Goal: Task Accomplishment & Management: Manage account settings

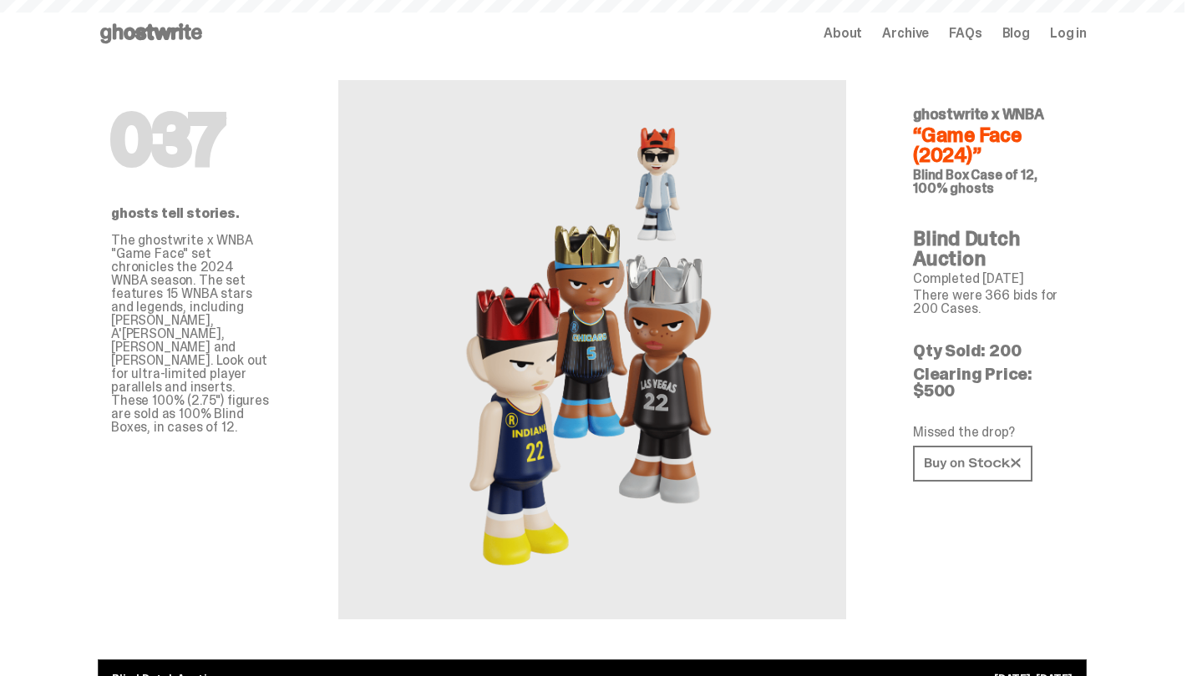
click at [183, 51] on div "Open main menu Home About Archive FAQs Blog Log in About Archive FAQs Blog Log …" at bounding box center [592, 33] width 1069 height 67
click at [172, 36] on use at bounding box center [151, 33] width 102 height 20
click at [1073, 34] on span "Log in" at bounding box center [1068, 33] width 37 height 13
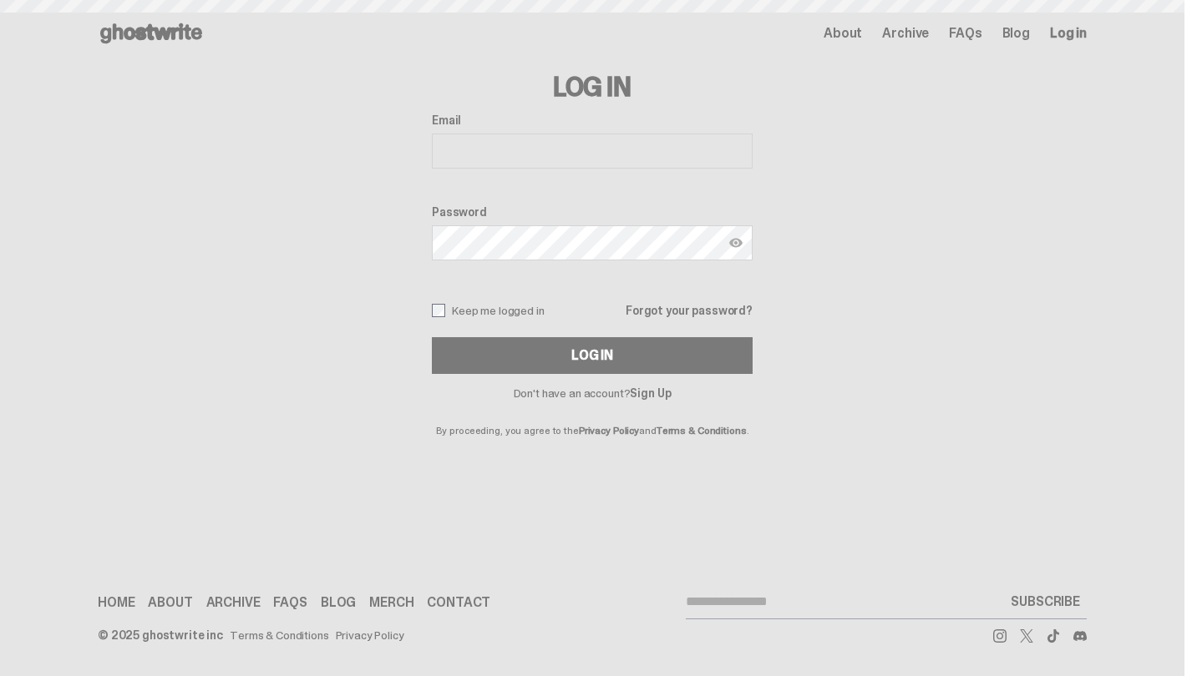
type input "**********"
click at [529, 155] on input "**********" at bounding box center [592, 151] width 321 height 35
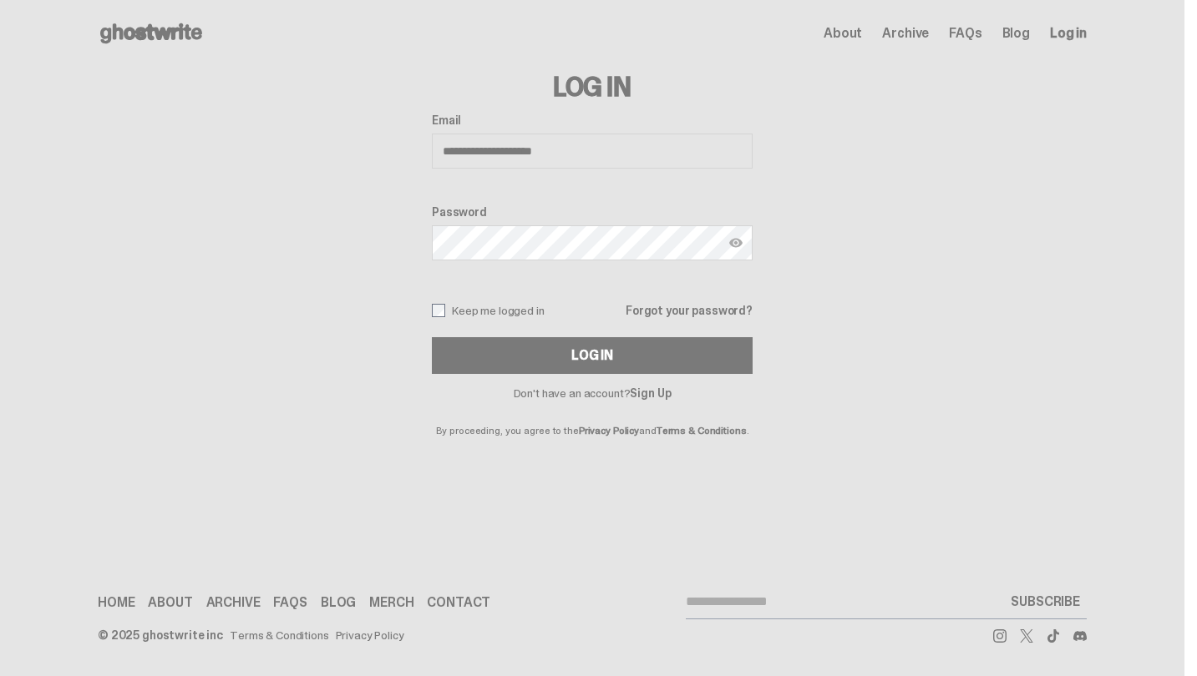
click at [426, 204] on div "**********" at bounding box center [592, 251] width 1069 height 369
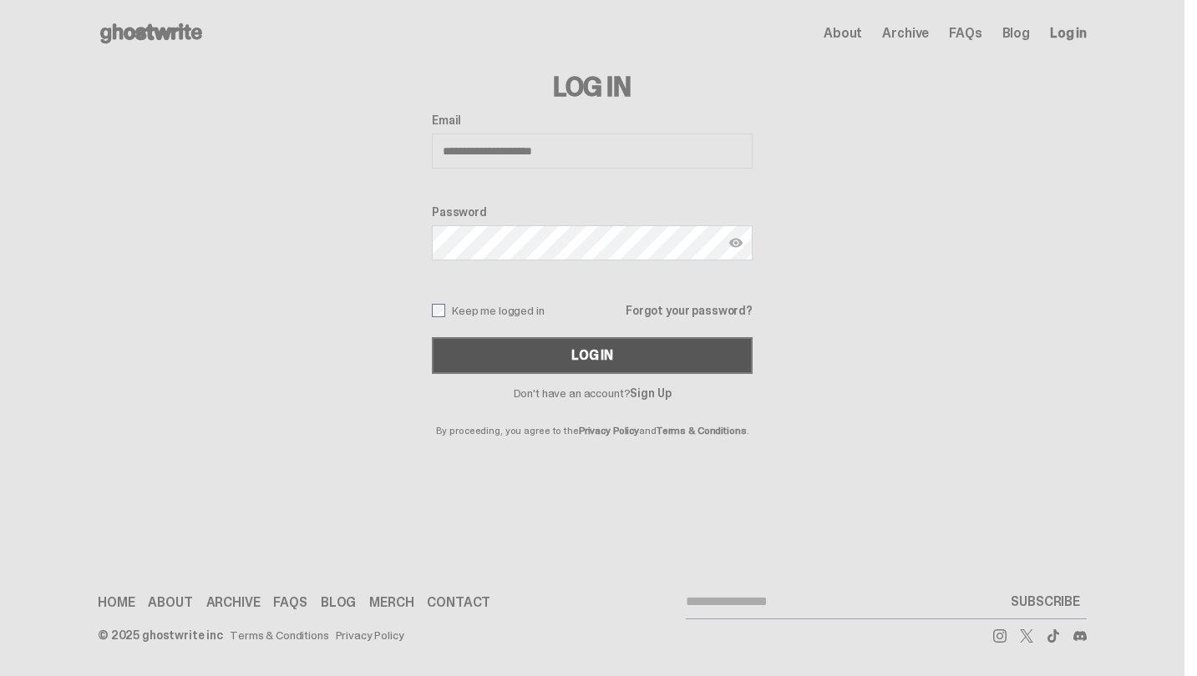
click at [519, 366] on button "Log In" at bounding box center [592, 355] width 321 height 37
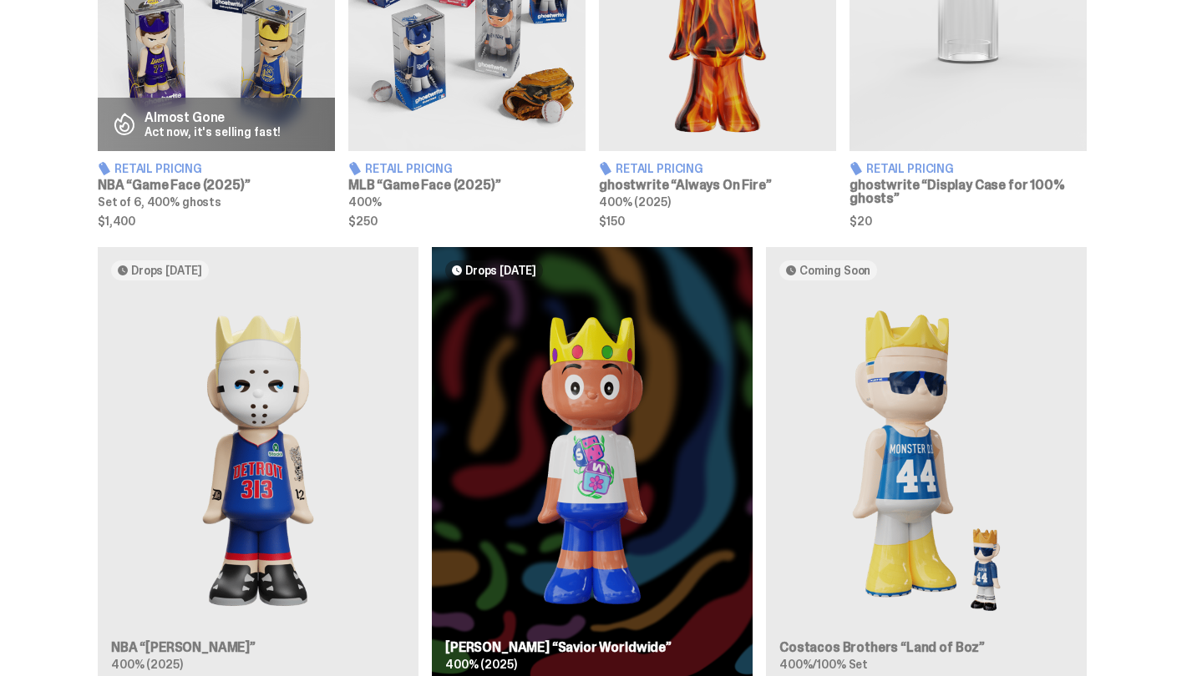
scroll to position [774, 0]
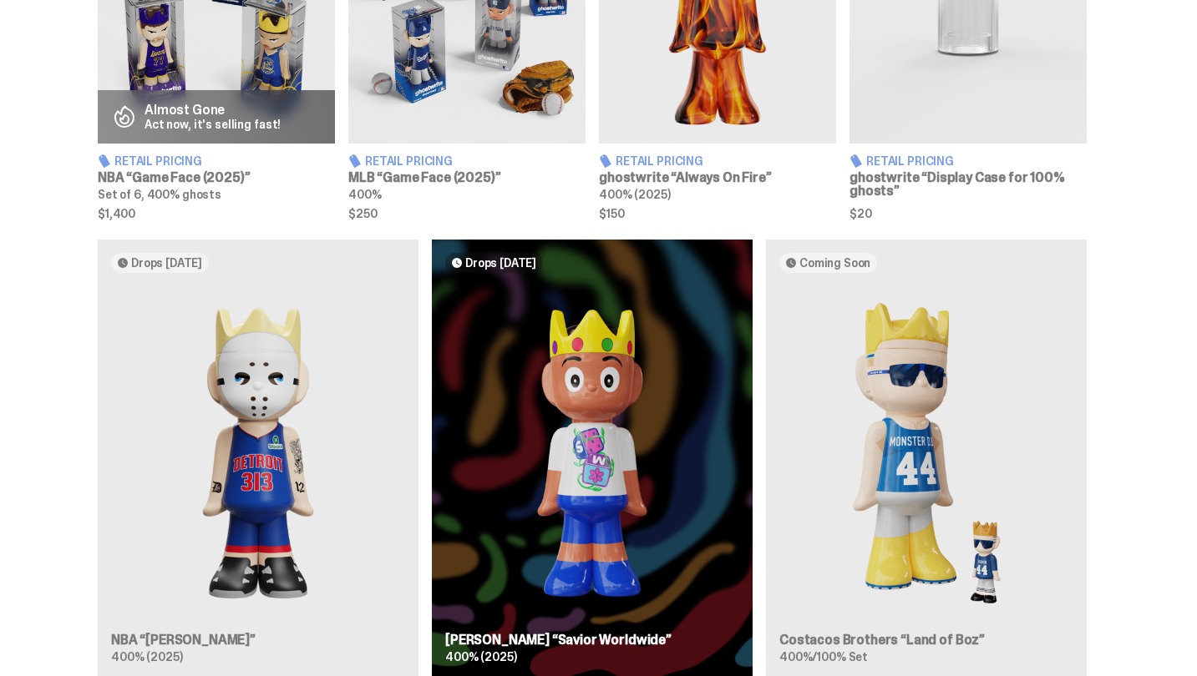
click at [252, 344] on div "Drops Oct 14 NBA “Eminem” 400% (2025) Drops Oct 23 Jae Tips “Savior Worldwide” …" at bounding box center [592, 465] width 1184 height 451
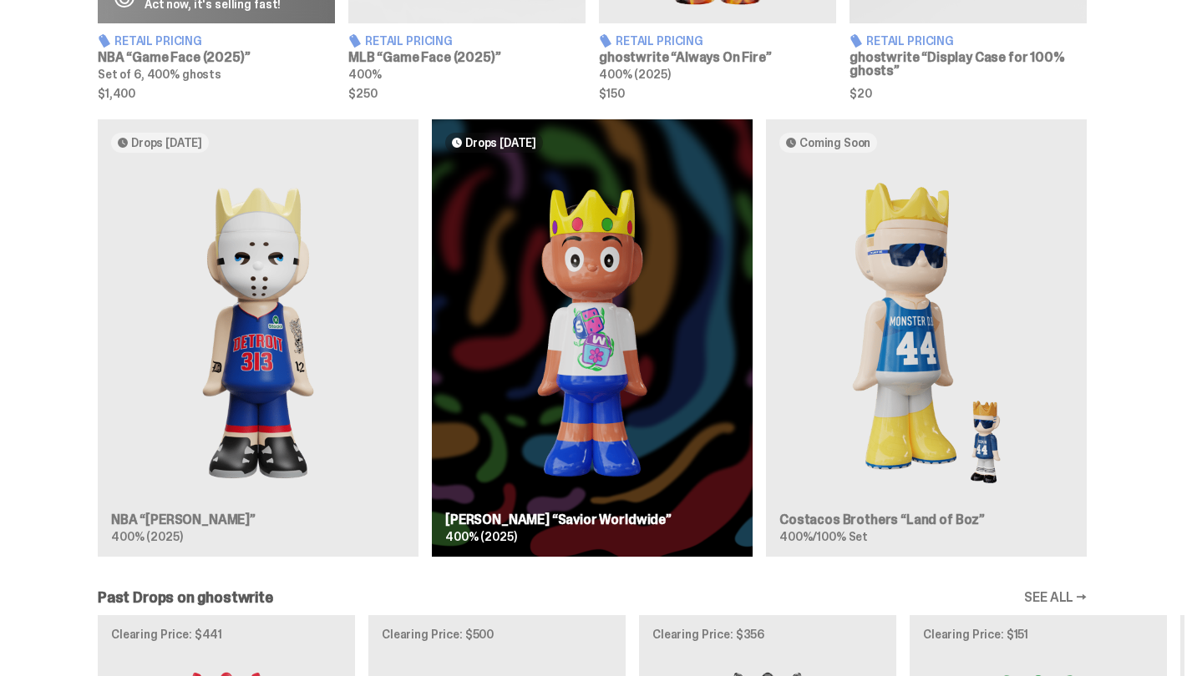
scroll to position [934, 0]
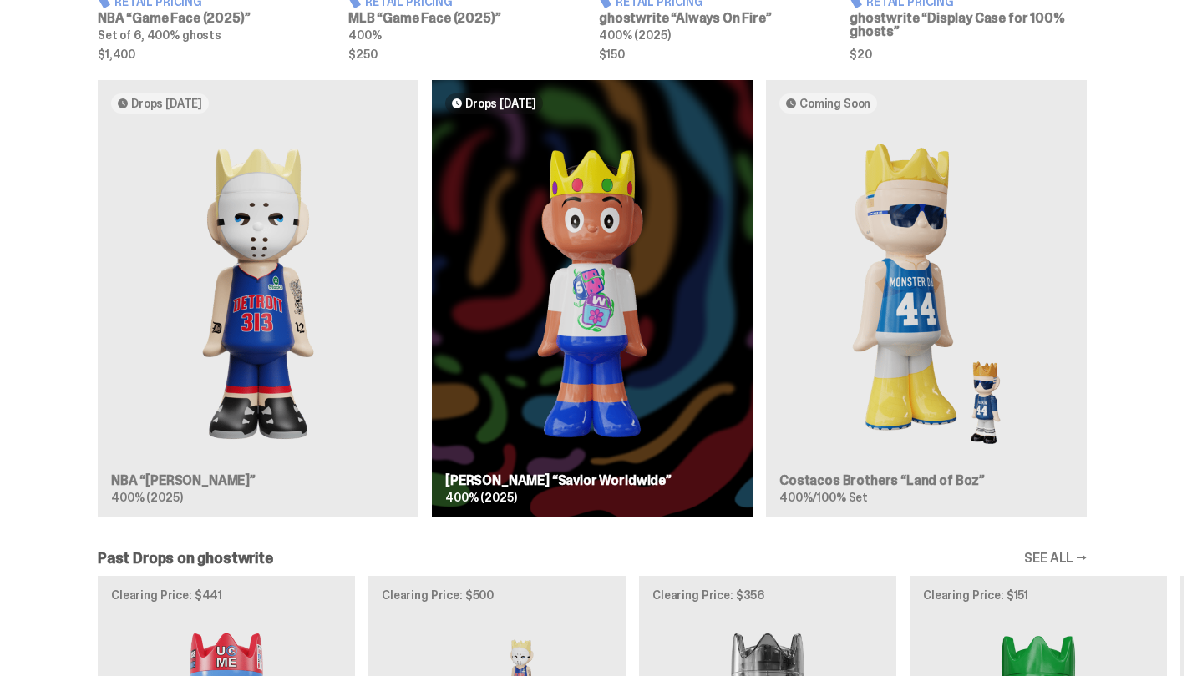
click at [252, 344] on div "Drops Oct 14 NBA “Eminem” 400% (2025) Drops Oct 23 Jae Tips “Savior Worldwide” …" at bounding box center [592, 305] width 1184 height 451
click at [424, 347] on div "Drops Oct 14 NBA “Eminem” 400% (2025) Drops Oct 23 Jae Tips “Savior Worldwide” …" at bounding box center [592, 305] width 1184 height 451
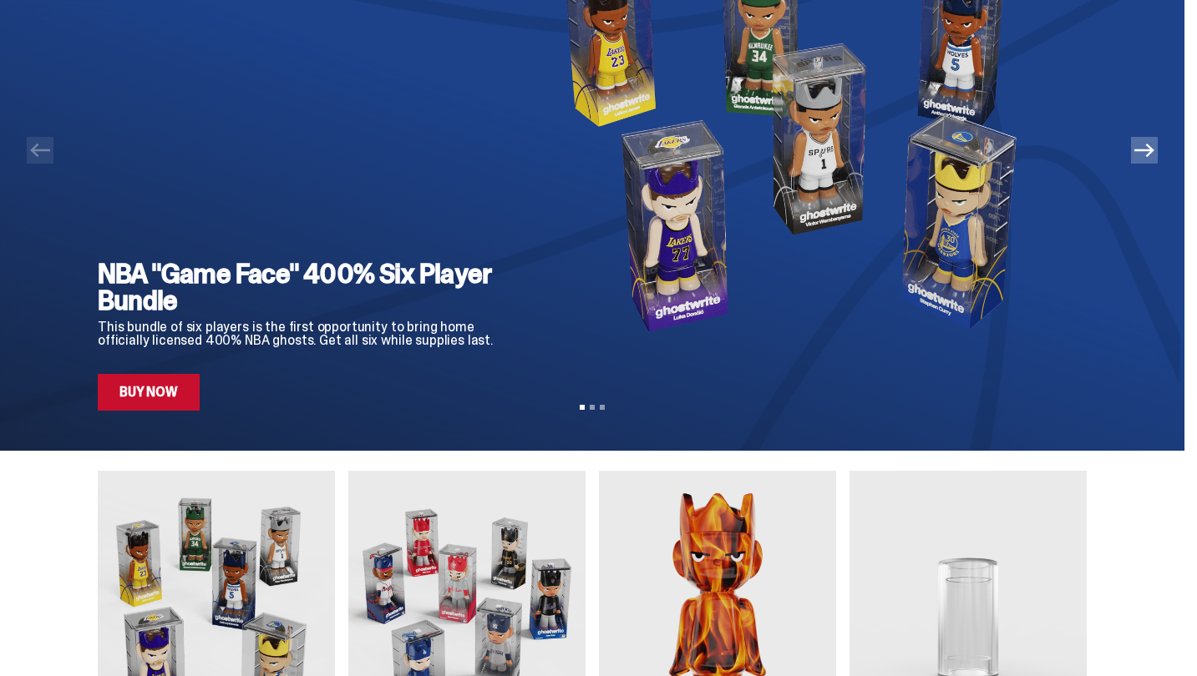
scroll to position [0, 0]
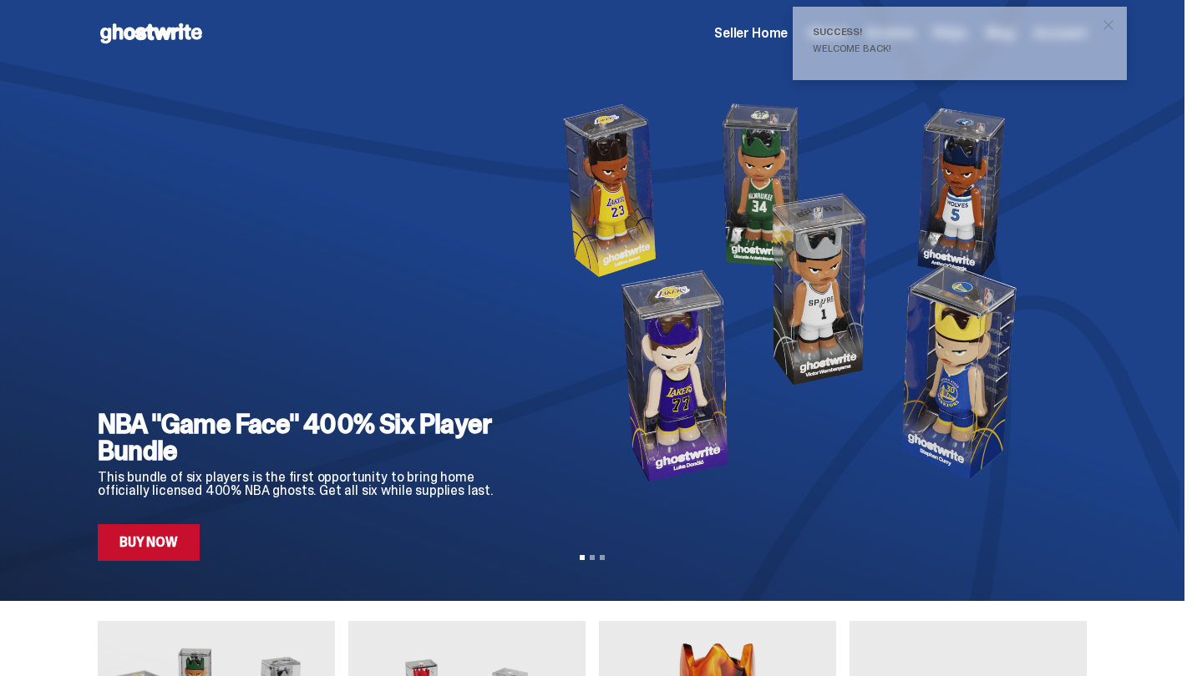
click at [772, 35] on span "Seller Home" at bounding box center [750, 33] width 73 height 13
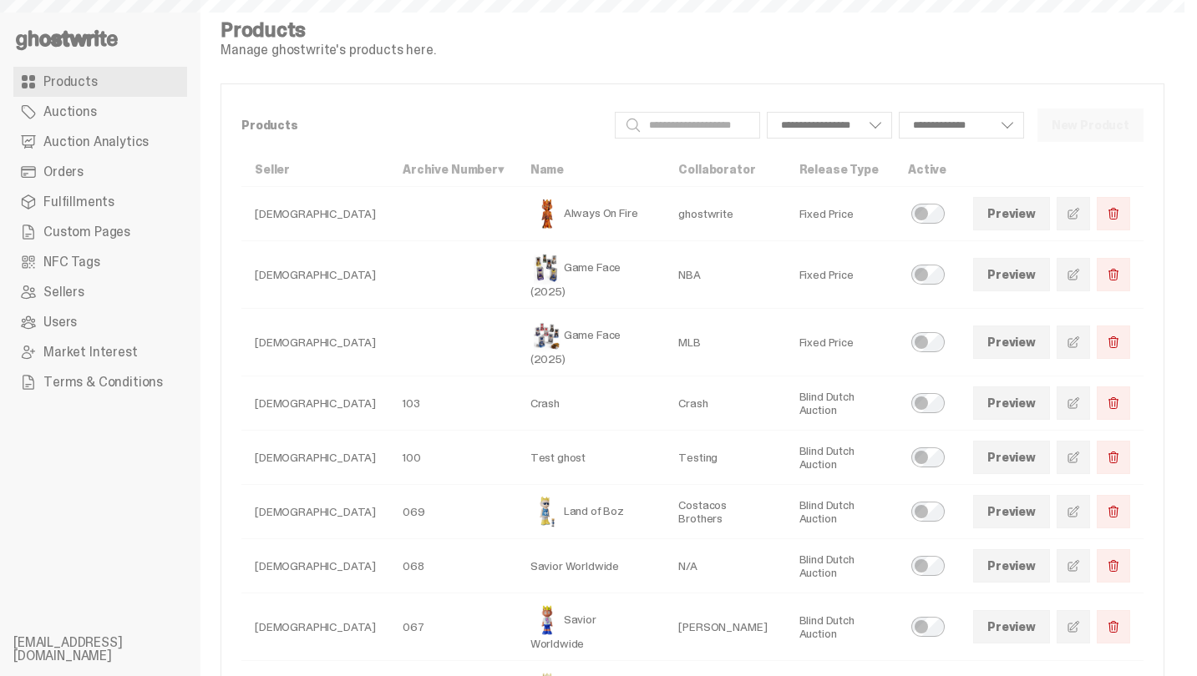
select select
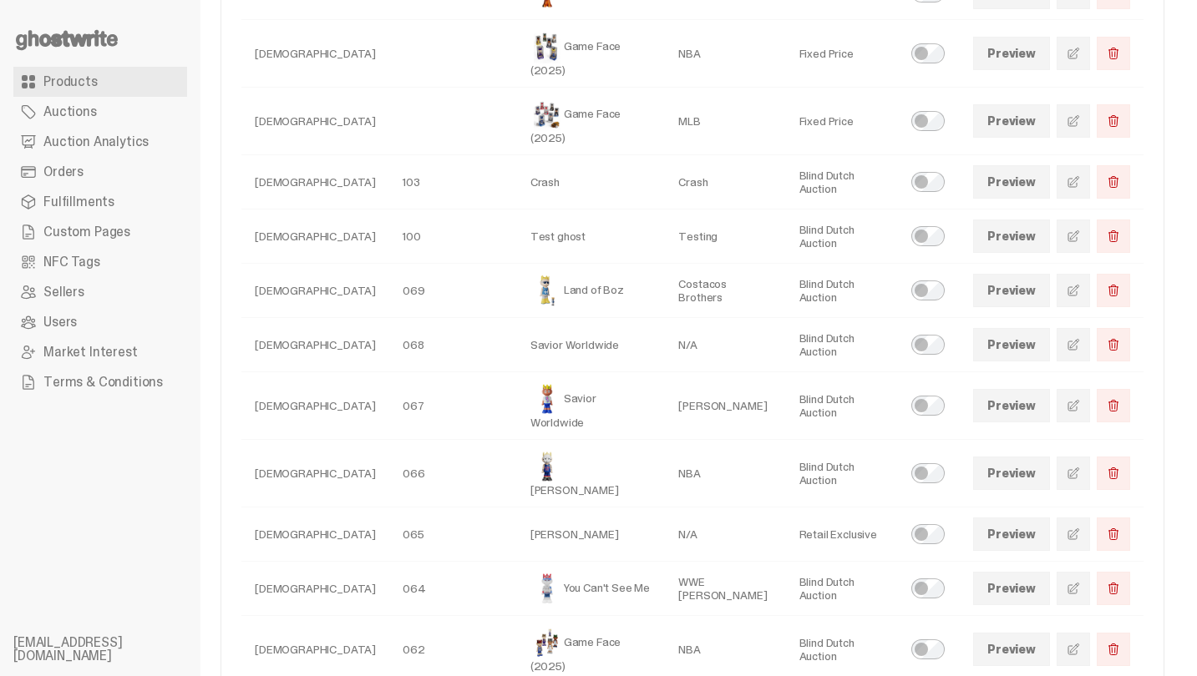
scroll to position [342, 0]
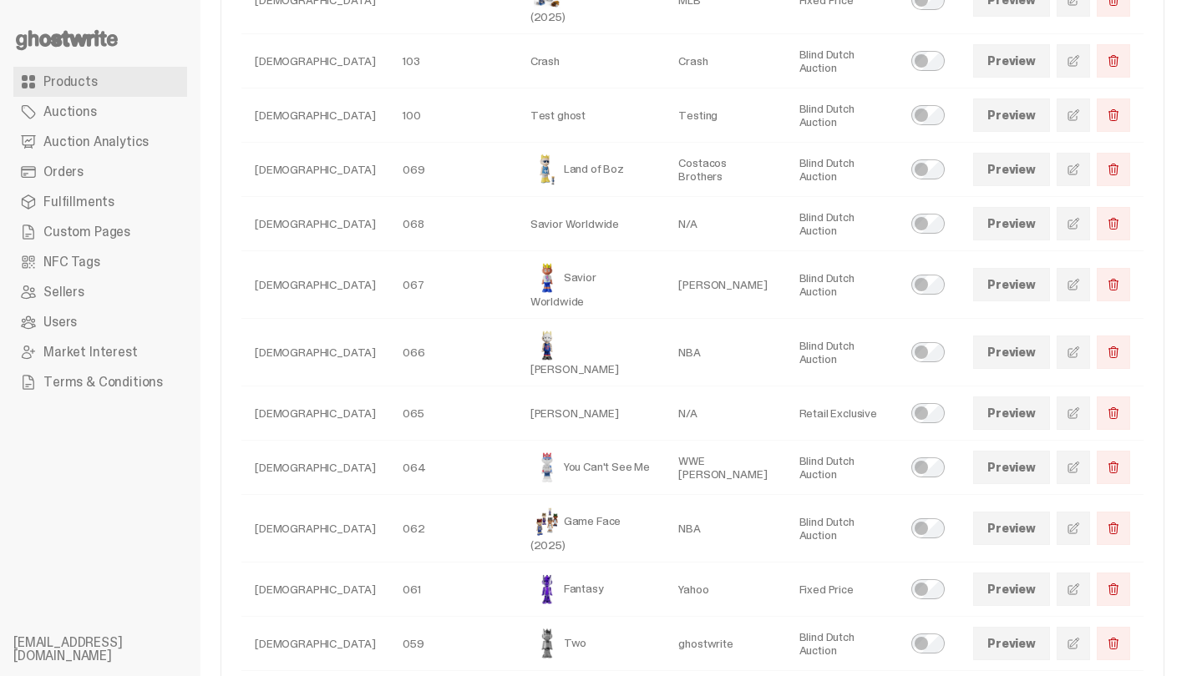
click at [1016, 336] on link "Preview" at bounding box center [1011, 352] width 77 height 33
select select
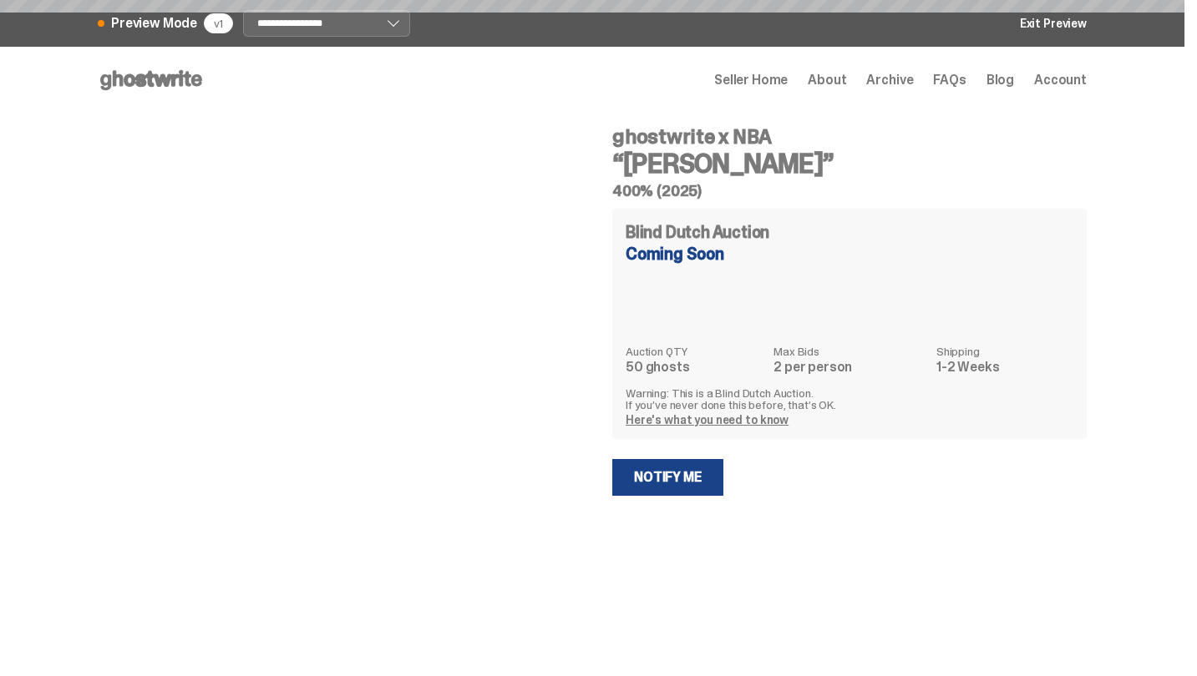
select select "********"
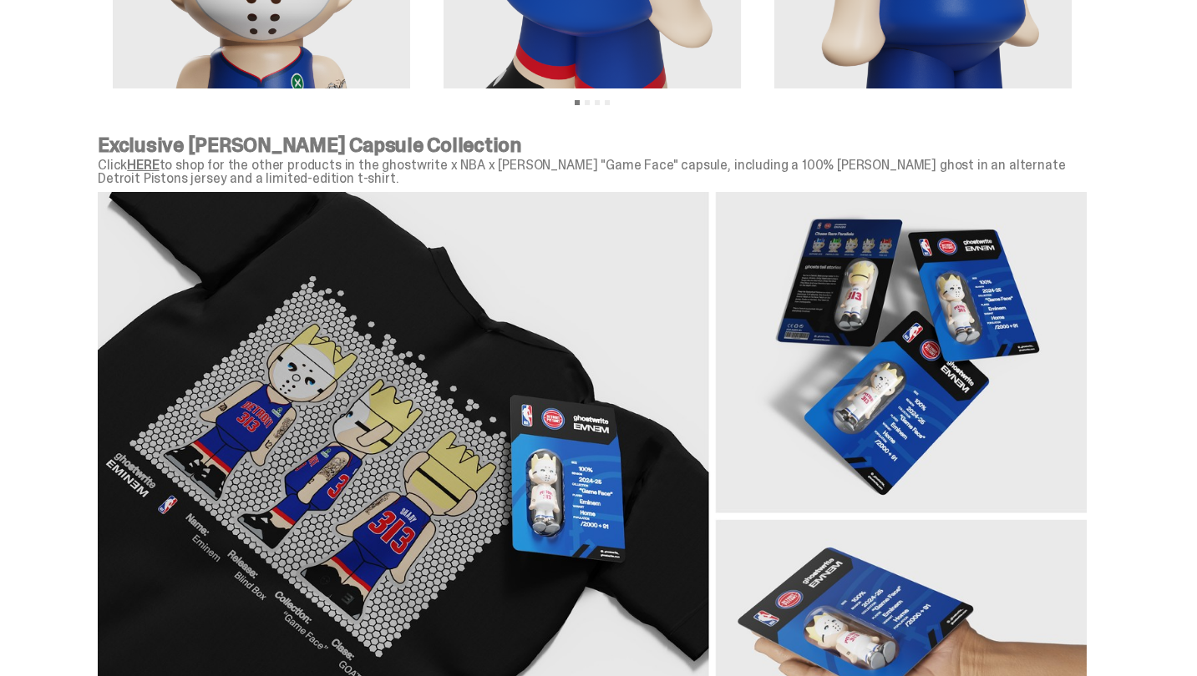
scroll to position [1975, 0]
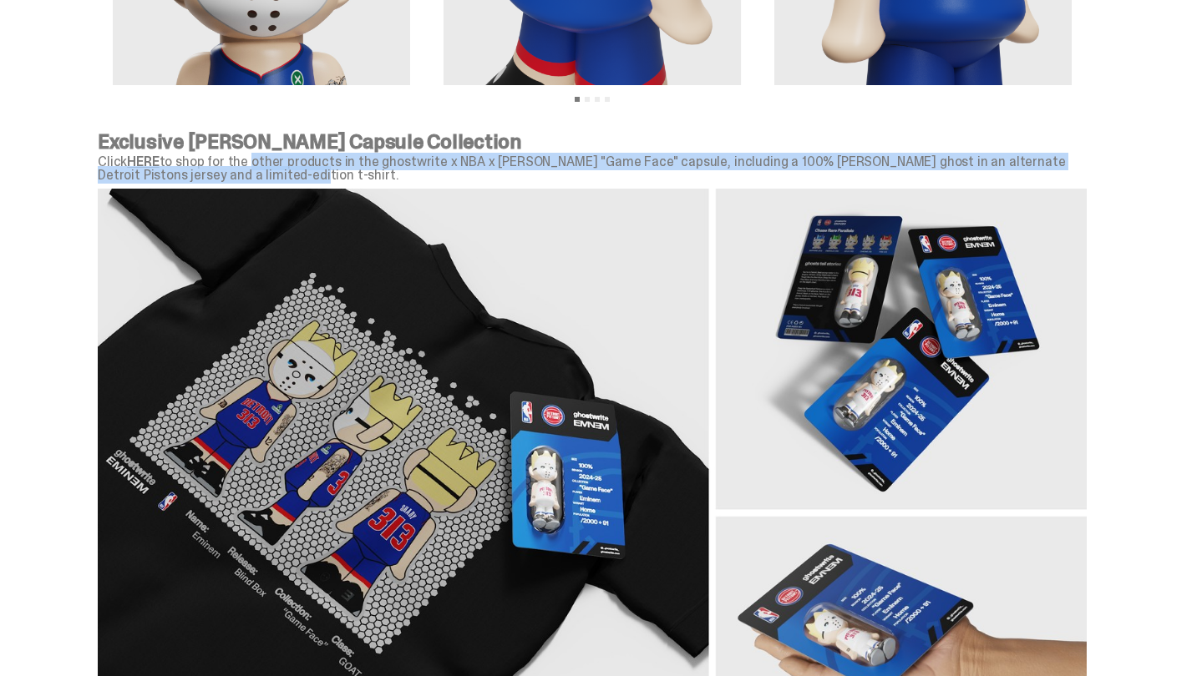
drag, startPoint x: 252, startPoint y: 158, endPoint x: 252, endPoint y: 180, distance: 21.7
click at [252, 180] on p "Click HERE to shop for the other products in the ghostwrite x NBA x [PERSON_NAM…" at bounding box center [592, 168] width 989 height 27
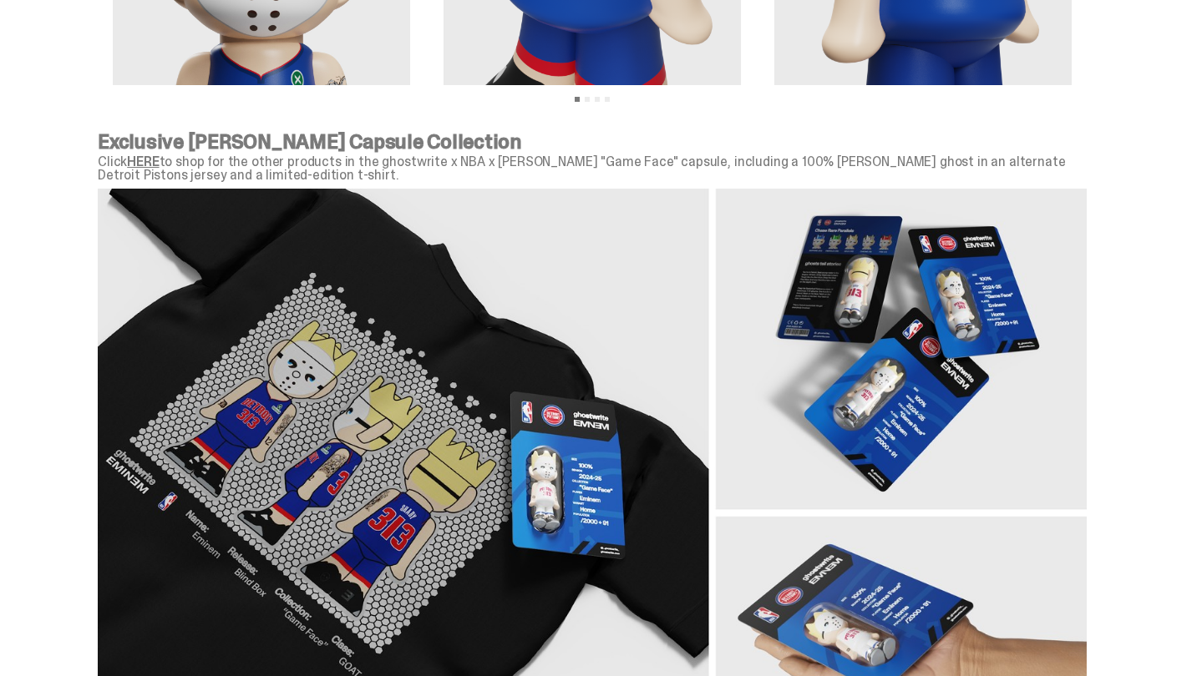
click at [249, 150] on p "Exclusive [PERSON_NAME] Capsule Collection" at bounding box center [592, 142] width 989 height 20
click at [144, 164] on link "HERE" at bounding box center [143, 162] width 32 height 18
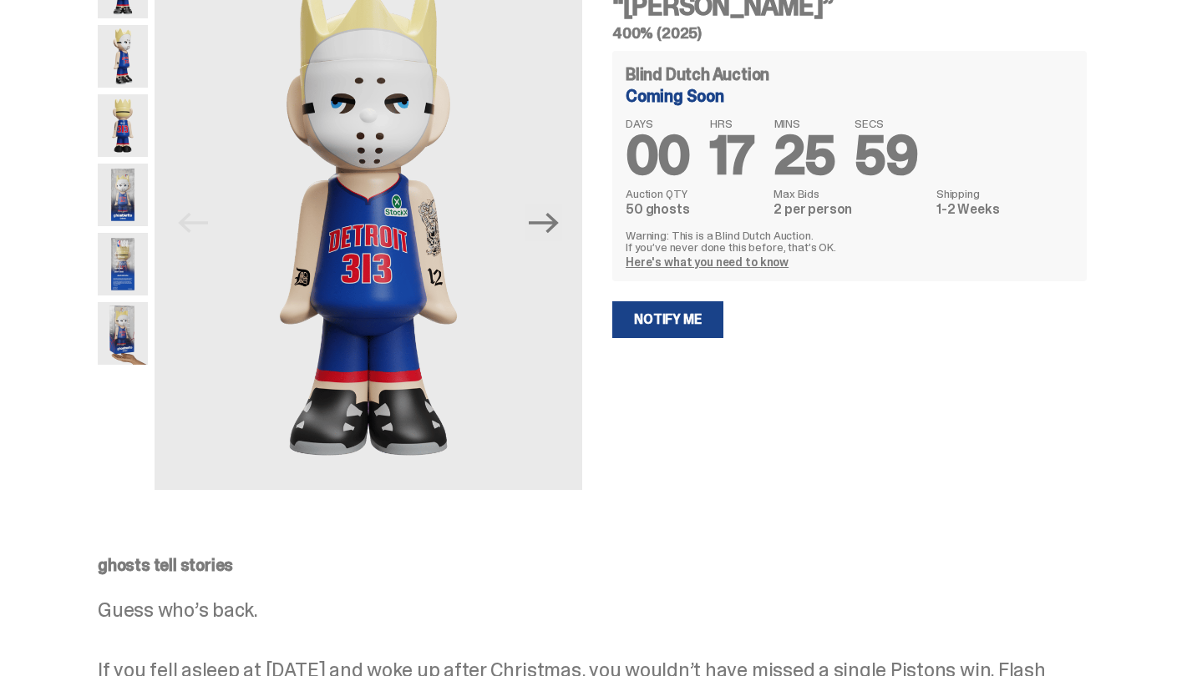
scroll to position [0, 0]
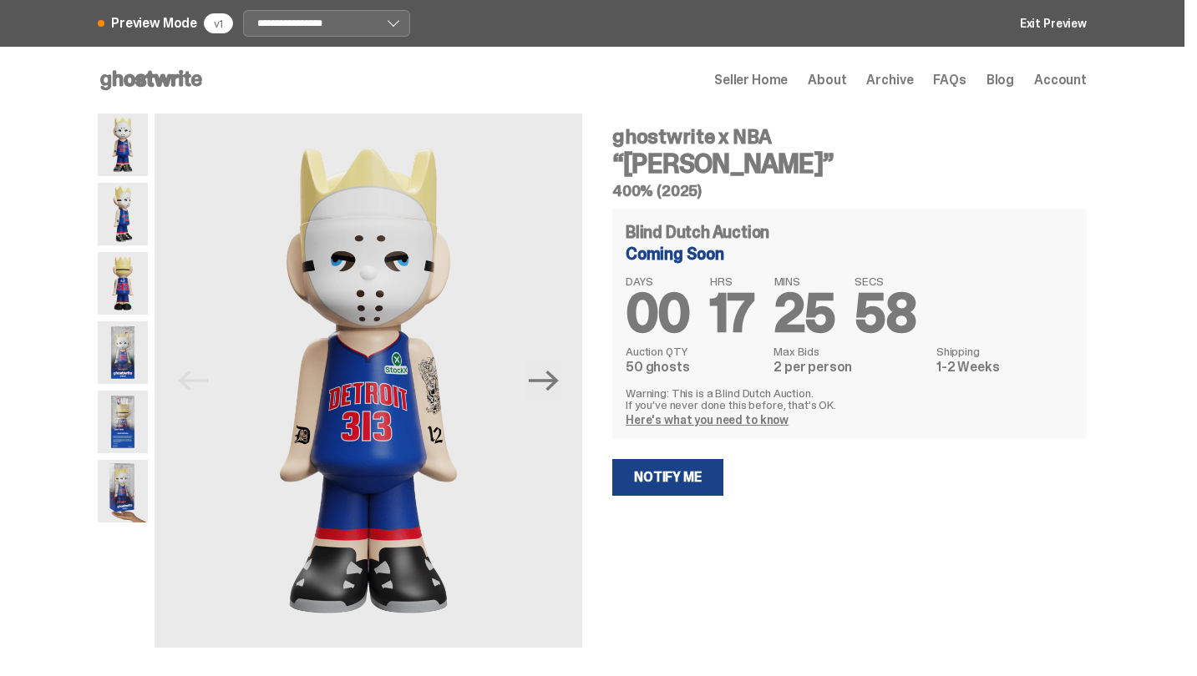
click at [152, 85] on icon at bounding box center [151, 80] width 107 height 27
